Goal: Information Seeking & Learning: Learn about a topic

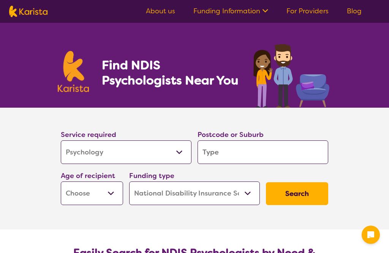
select select "Psychology"
select select "NDIS"
select select "Psychology"
select select "NDIS"
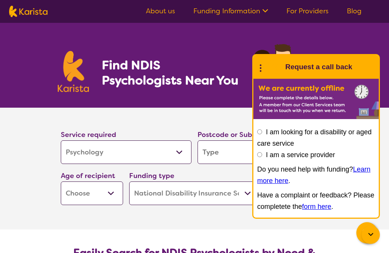
click at [219, 146] on input "search" at bounding box center [263, 152] width 131 height 24
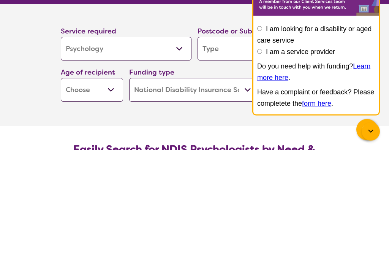
type input "B"
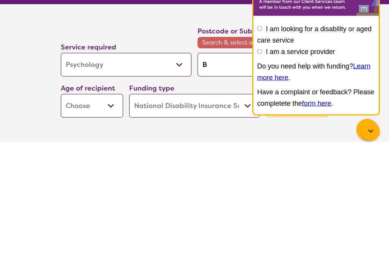
type input "Bo"
type input "Bon"
type input "[GEOGRAPHIC_DATA]"
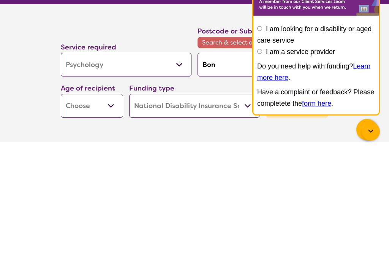
type input "[GEOGRAPHIC_DATA]"
type input "Bonny"
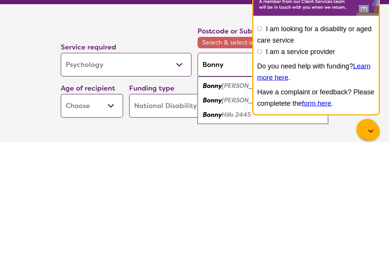
click at [231, 182] on div "[PERSON_NAME] 2177" at bounding box center [262, 189] width 123 height 14
type input "2177"
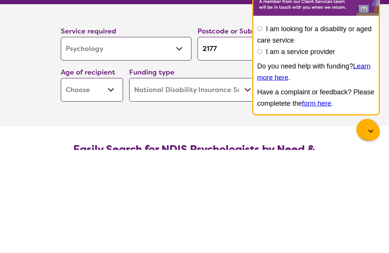
scroll to position [103, 0]
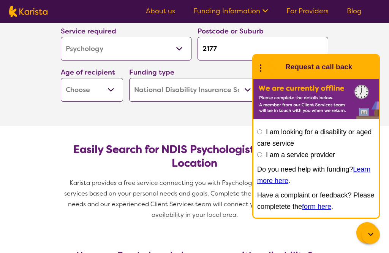
click at [109, 86] on select "Early Childhood - 0 to 9 Child - 10 to 11 Adolescent - 12 to 17 Adult - 18 to 6…" at bounding box center [92, 90] width 62 height 24
select select "AS"
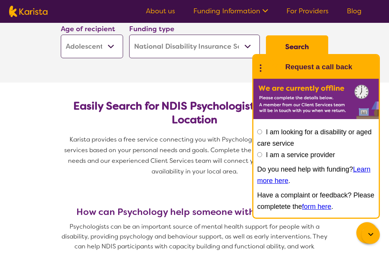
scroll to position [146, 0]
click at [298, 45] on button "Search" at bounding box center [297, 47] width 62 height 23
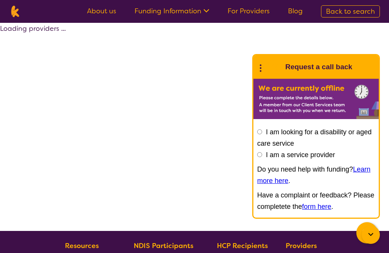
select select "by_score"
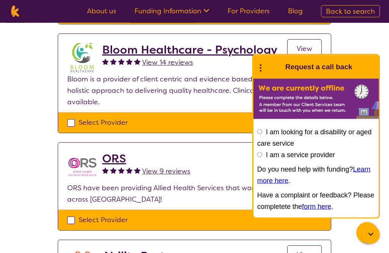
scroll to position [163, 0]
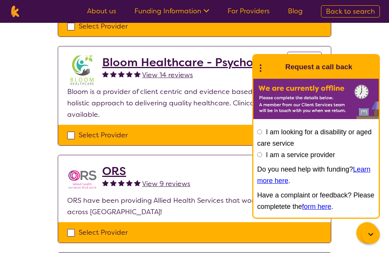
click at [142, 56] on h2 "Bloom Healthcare - Psychology" at bounding box center [189, 62] width 175 height 14
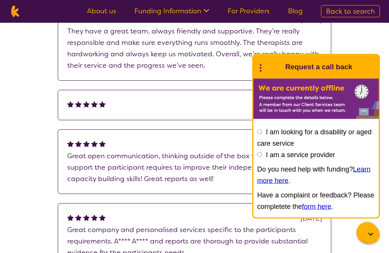
scroll to position [563, 0]
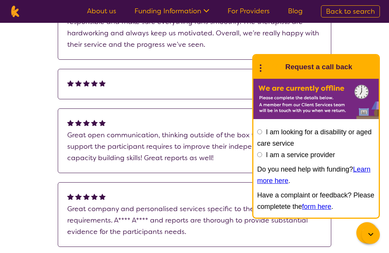
click at [370, 239] on icon at bounding box center [370, 234] width 9 height 9
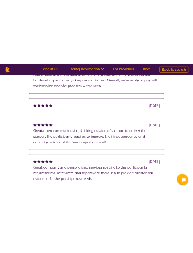
scroll to position [747, 0]
